Goal: Navigation & Orientation: Find specific page/section

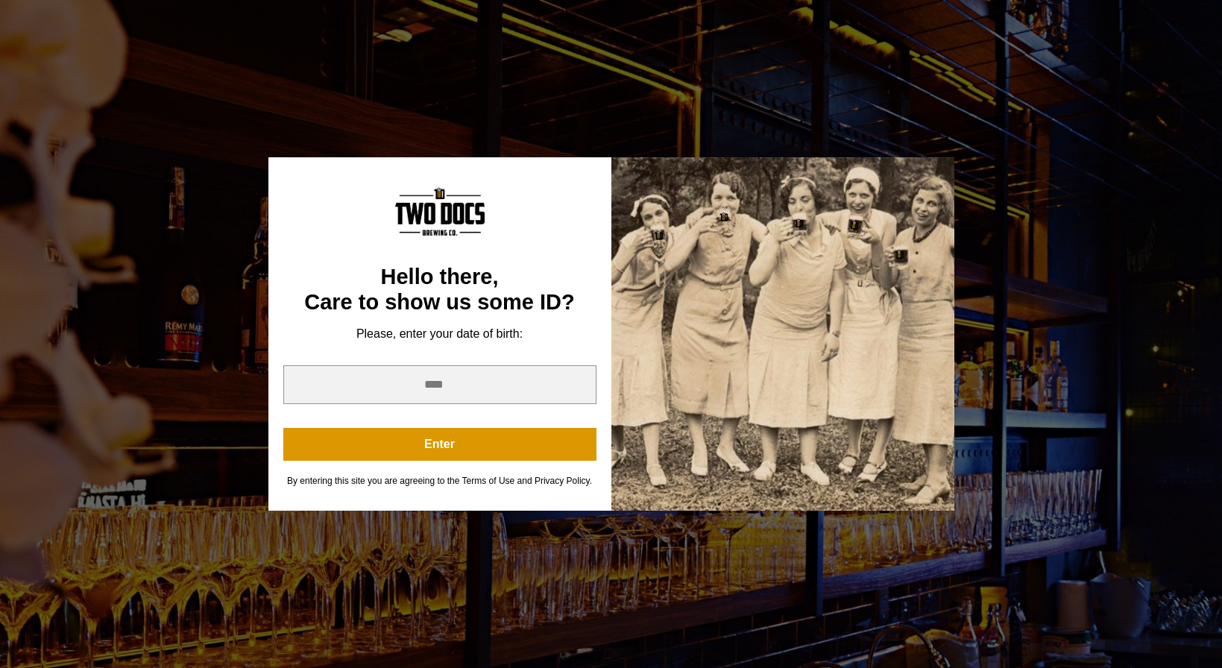
click at [412, 95] on div "You are not old enough to view this content. Try again on your 21st birthday. H…" at bounding box center [611, 334] width 1222 height 668
click at [491, 104] on div "You are not old enough to view this content. Try again on your 21st birthday. H…" at bounding box center [611, 334] width 1222 height 668
click at [444, 385] on input "year" at bounding box center [439, 384] width 313 height 39
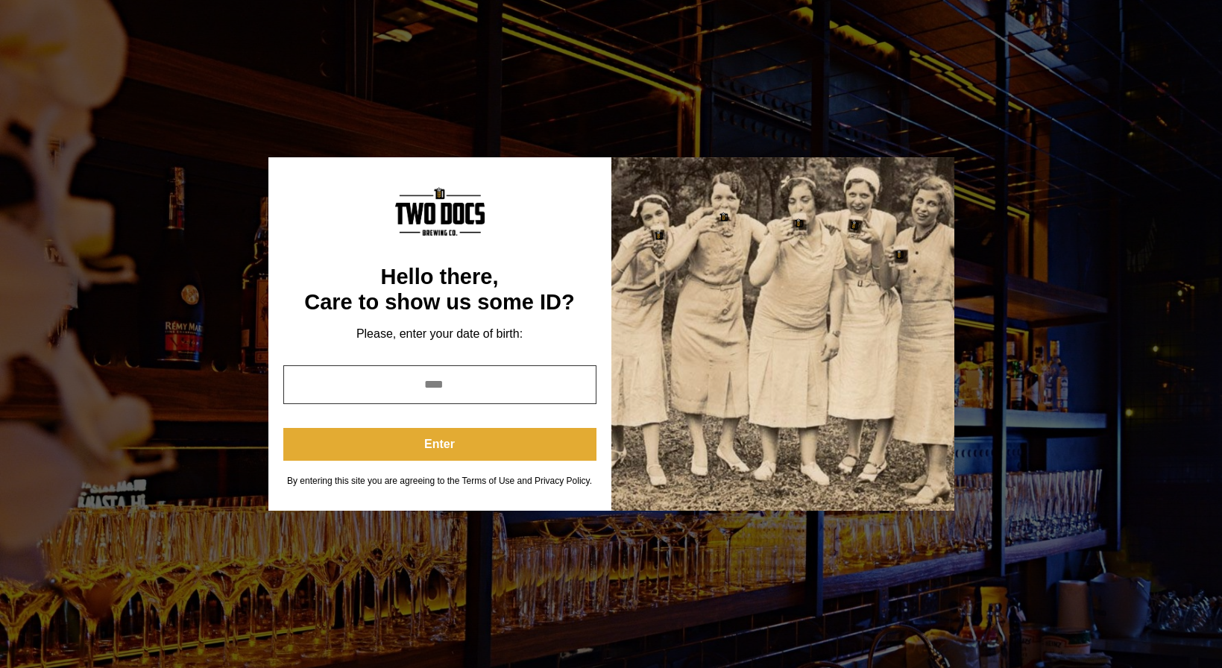
type input "****"
click at [429, 441] on button "Enter" at bounding box center [439, 444] width 313 height 33
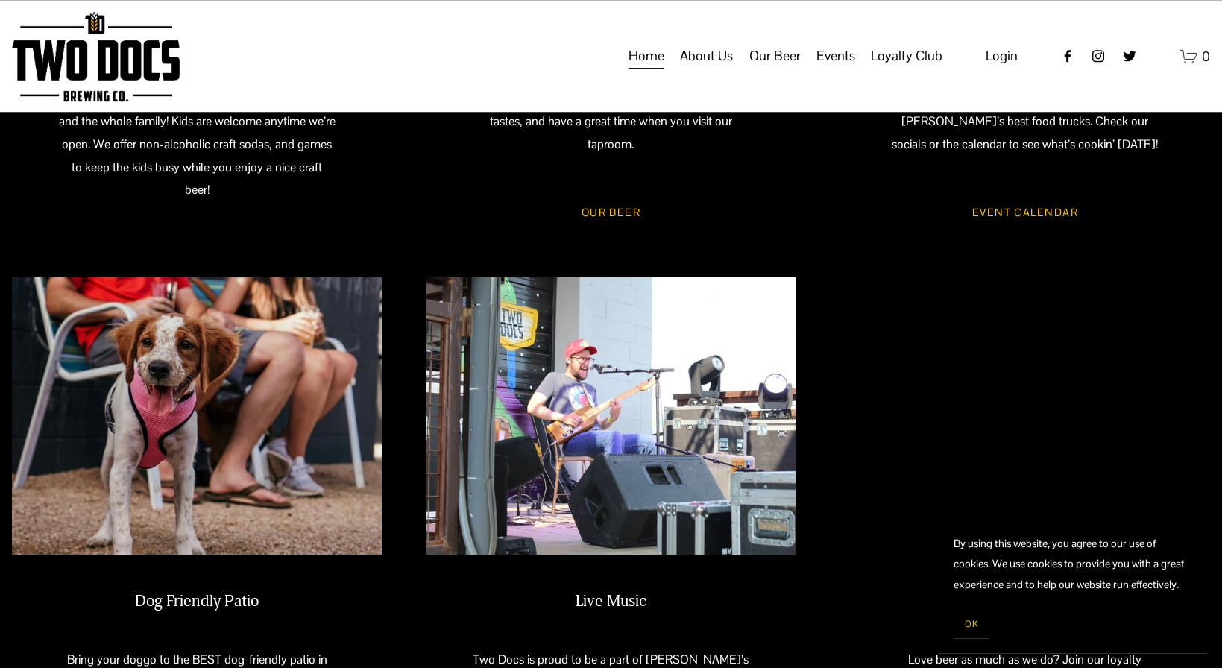
scroll to position [823, 0]
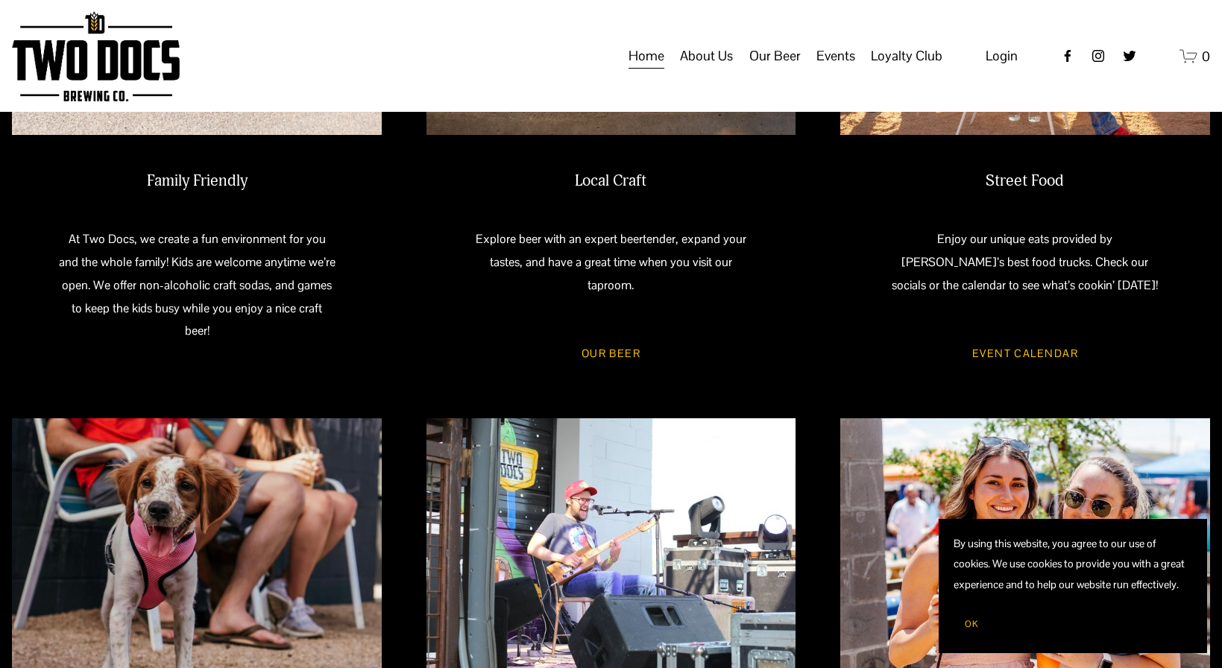
click at [0, 0] on span "Calendar" at bounding box center [0, 0] width 0 height 0
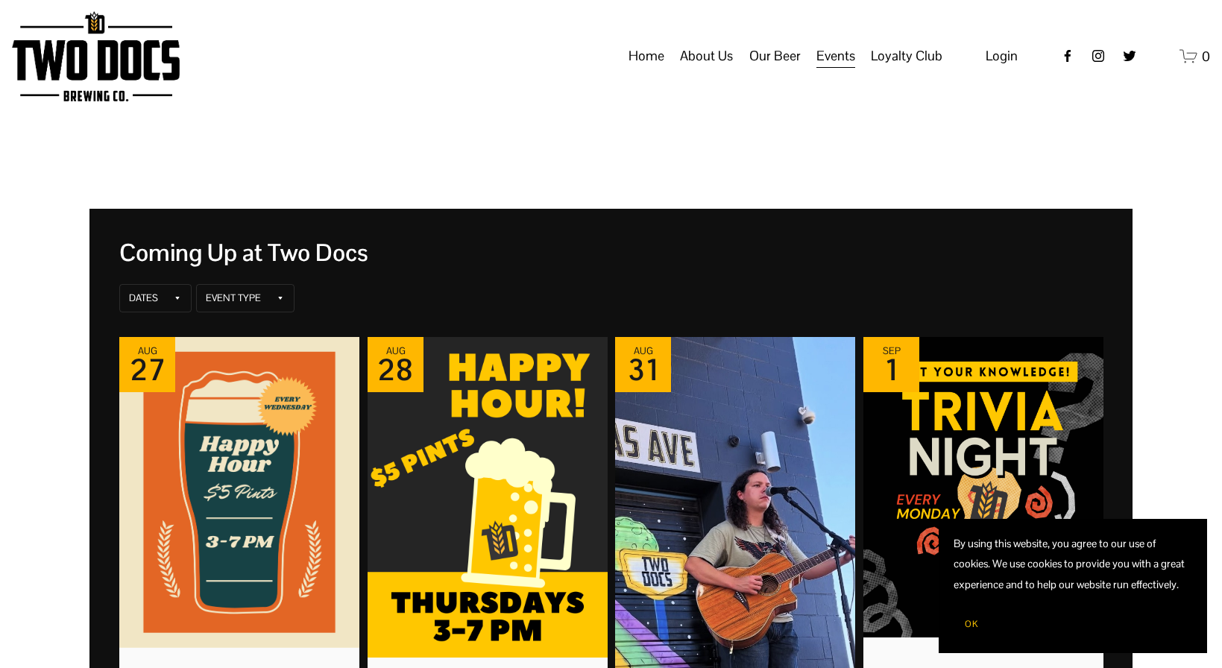
click at [0, 0] on span "Taproom Menu" at bounding box center [0, 0] width 0 height 0
